Goal: Participate in discussion

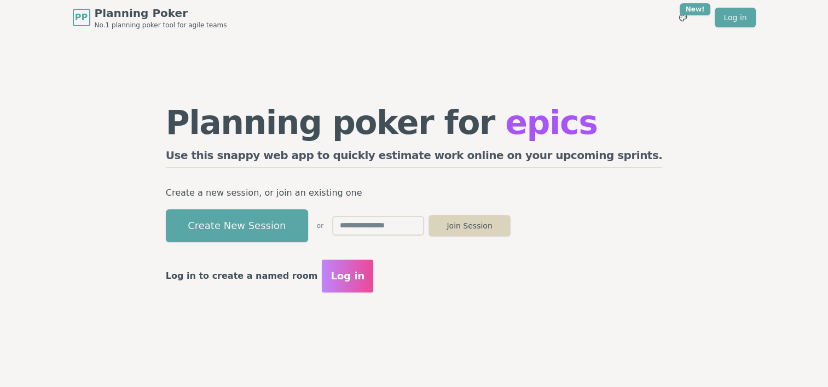
click at [510, 222] on button "Join Session" at bounding box center [469, 226] width 82 height 22
click at [406, 223] on input "text" at bounding box center [378, 226] width 92 height 20
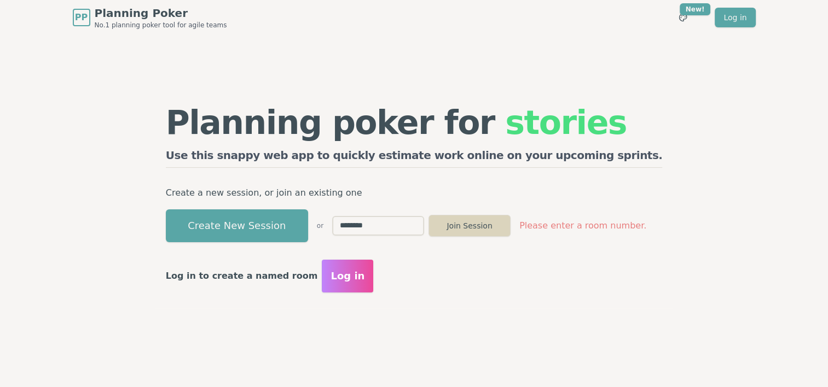
type input "********"
click at [470, 222] on button "Join Session" at bounding box center [469, 226] width 82 height 22
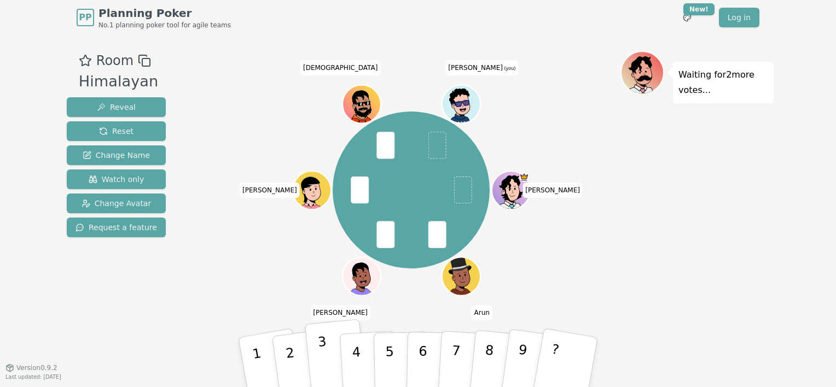
click at [318, 348] on p "3" at bounding box center [324, 364] width 14 height 60
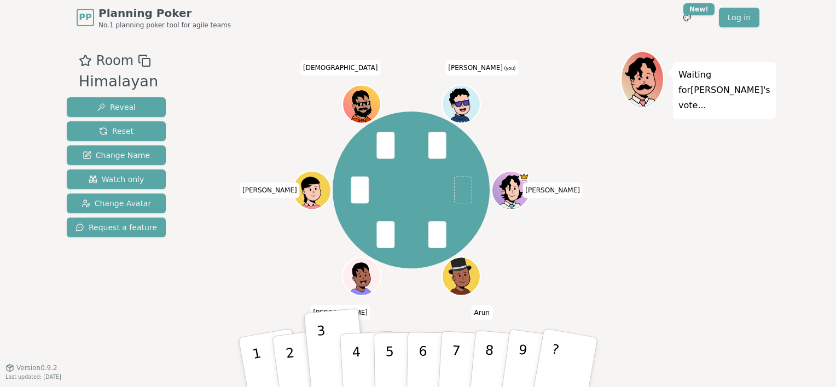
drag, startPoint x: 464, startPoint y: 112, endPoint x: 345, endPoint y: 83, distance: 122.6
click at [345, 83] on div "[PERSON_NAME] [PERSON_NAME] [PERSON_NAME] (you)" at bounding box center [411, 190] width 418 height 239
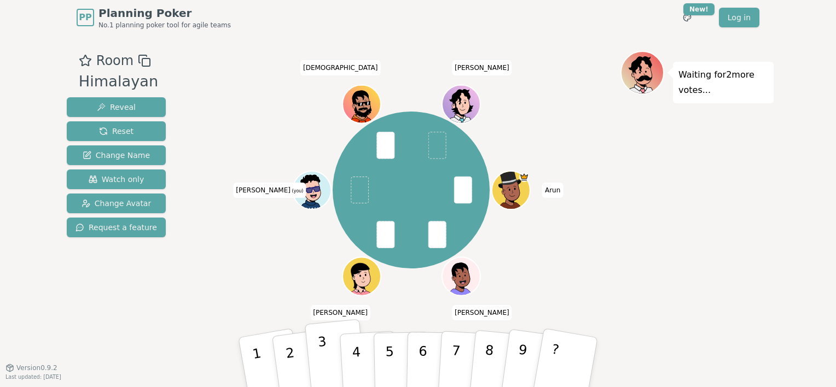
click at [315, 356] on button "3" at bounding box center [336, 362] width 62 height 87
